Goal: Book appointment/travel/reservation

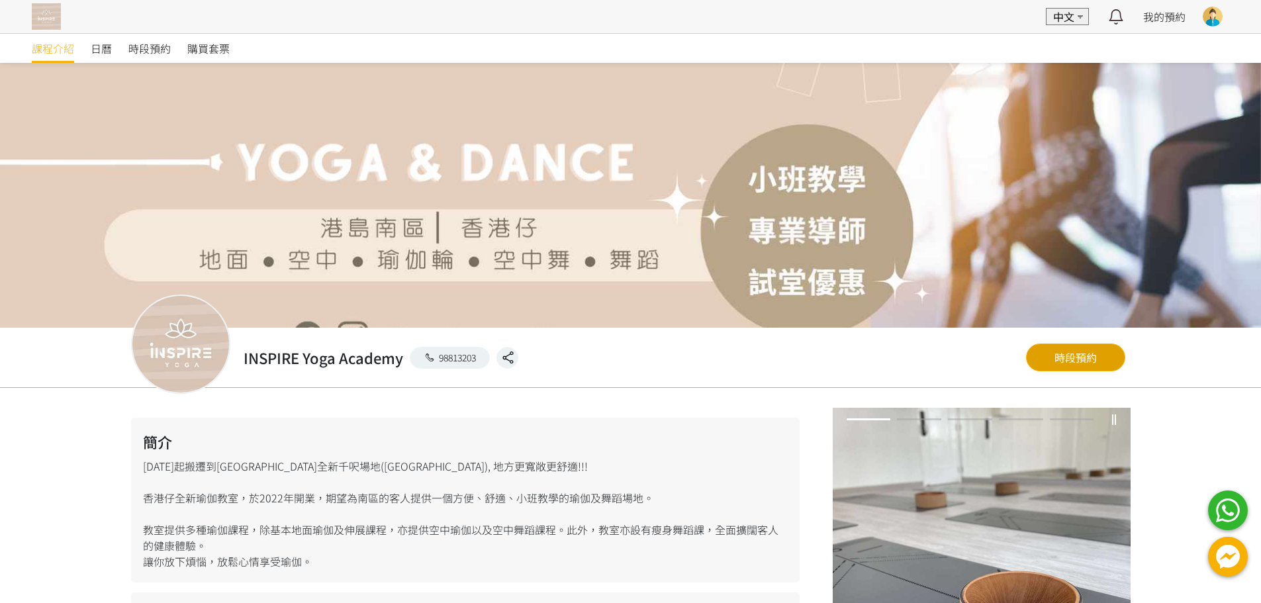
click at [1069, 348] on link "時段預約" at bounding box center [1075, 358] width 99 height 28
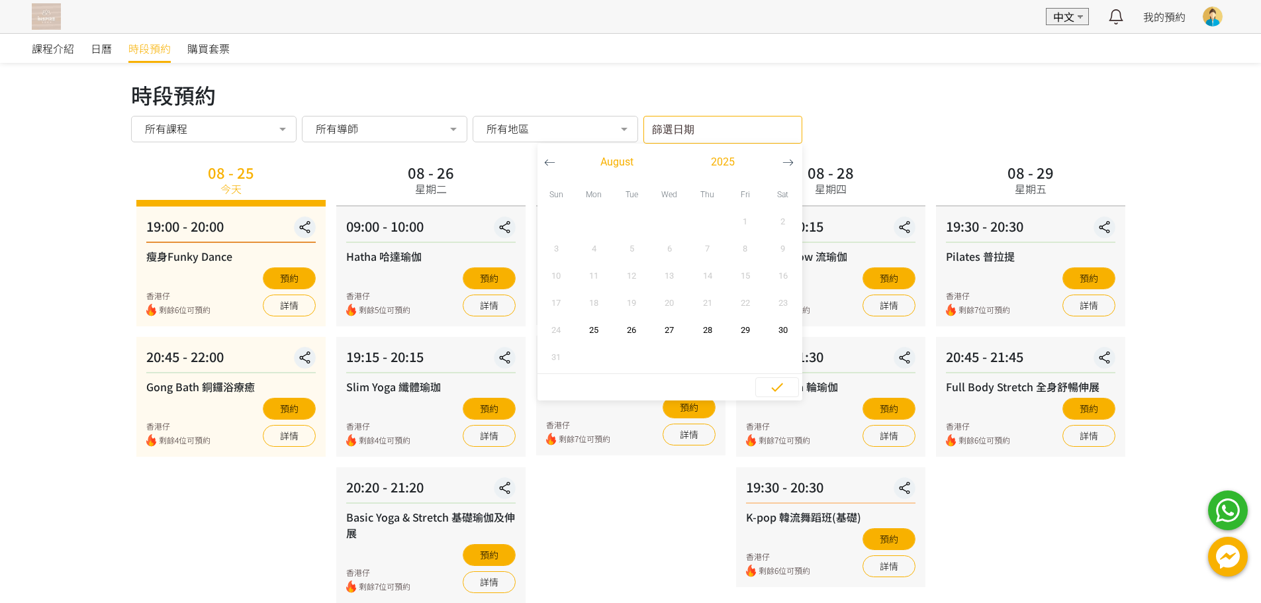
click at [741, 125] on input "篩選日期" at bounding box center [723, 130] width 159 height 28
click at [786, 164] on icon "button" at bounding box center [788, 162] width 11 height 11
click at [898, 101] on div "時段預約" at bounding box center [631, 95] width 1000 height 32
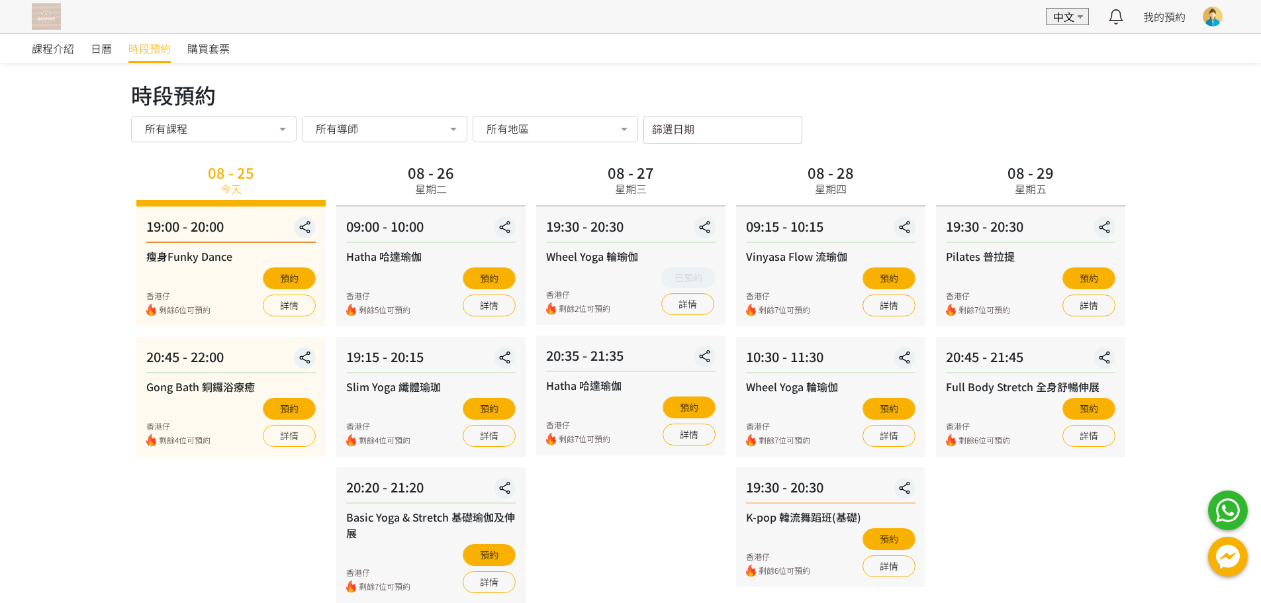
click at [671, 129] on label "篩選日期" at bounding box center [666, 127] width 29 height 11
click at [671, 129] on input "篩選日期" at bounding box center [723, 130] width 159 height 28
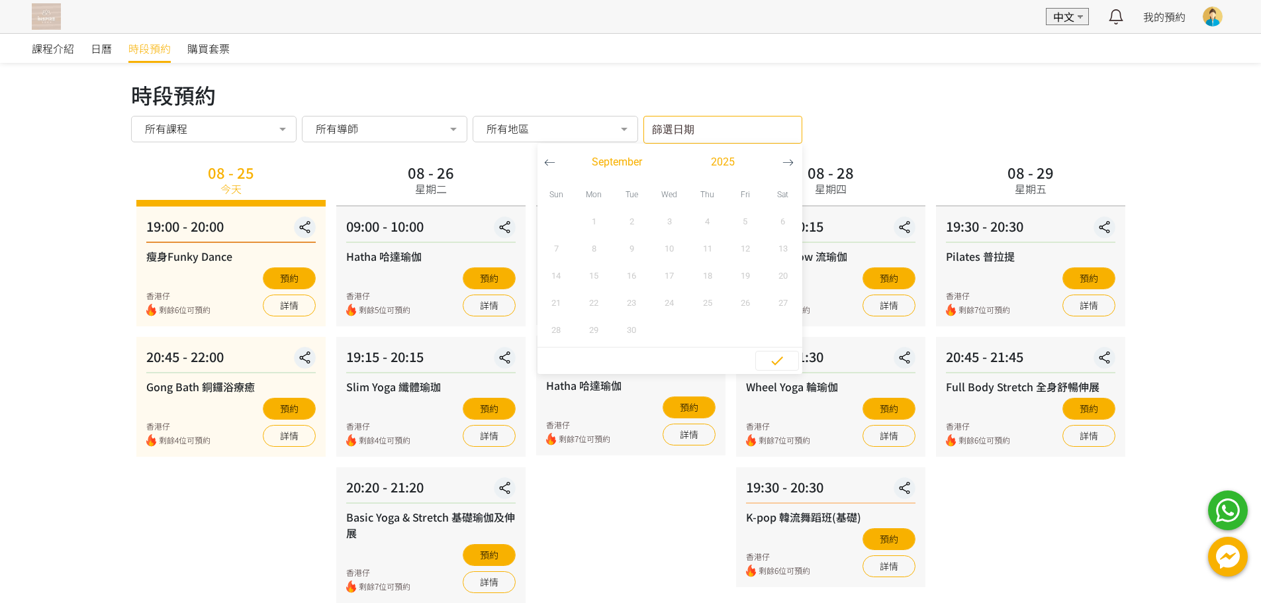
click at [787, 165] on icon "button" at bounding box center [788, 162] width 11 height 11
click at [545, 158] on icon "button" at bounding box center [549, 162] width 11 height 11
click at [545, 169] on button "button" at bounding box center [550, 162] width 24 height 37
click at [793, 166] on icon "button" at bounding box center [788, 162] width 11 height 11
click at [763, 363] on span "button" at bounding box center [777, 362] width 42 height 20
